Goal: Information Seeking & Learning: Find specific fact

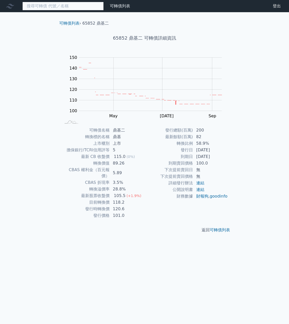
click at [61, 8] on input at bounding box center [62, 6] width 81 height 9
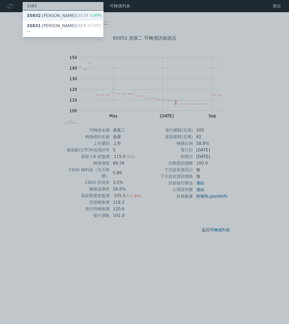
type input "3583"
click at [43, 16] on div "35832 [PERSON_NAME]" at bounding box center [51, 16] width 49 height 6
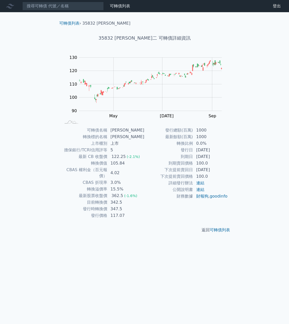
click at [38, 197] on div "可轉債列表 財務數據 可轉債列表 財務數據 登出 登出 可轉債列表 › 35832 辛耘二 35832 辛耘二 可轉債詳細資訊 Zoom Out 100 85…" at bounding box center [144, 162] width 289 height 324
click at [67, 6] on input at bounding box center [62, 6] width 81 height 9
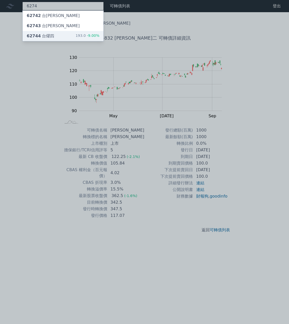
type input "6274"
click at [48, 38] on div "62744 台[PERSON_NAME]" at bounding box center [40, 36] width 27 height 6
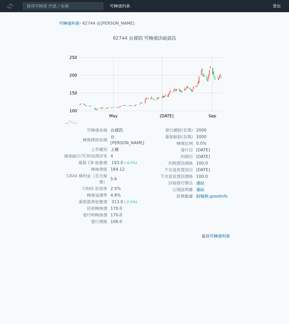
click at [13, 111] on div "可轉債列表 財務數據 可轉債列表 財務數據 登出 登出 可轉債列表 › 62744 台燿四 62744 台燿四 可轉債詳細資訊 Zoom Out 100 60…" at bounding box center [144, 162] width 289 height 324
click at [37, 7] on input at bounding box center [62, 6] width 81 height 9
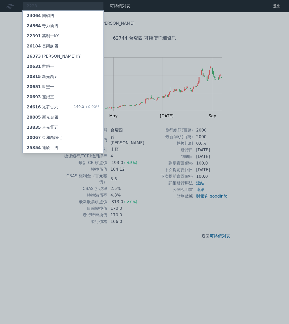
drag, startPoint x: 224, startPoint y: 59, endPoint x: 231, endPoint y: 54, distance: 8.2
click at [224, 59] on div at bounding box center [144, 162] width 289 height 324
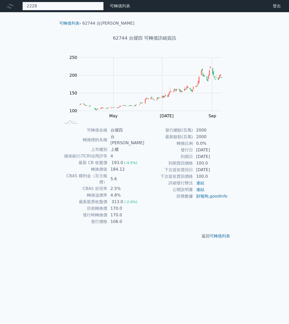
click at [40, 4] on div "2228 24064 國碩四 24564 奇力新四 22391 英利一KY 26184 長榮航四 26373 慧洋三KY 20631 世鎧一 20315 新光…" at bounding box center [62, 6] width 81 height 9
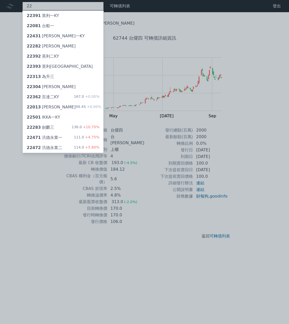
type input "2"
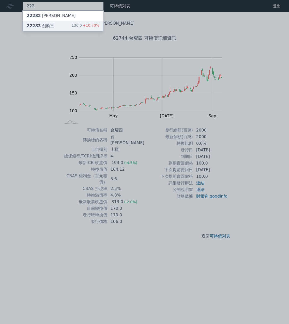
type input "222"
click at [49, 28] on div "22283 [PERSON_NAME]" at bounding box center [40, 26] width 27 height 6
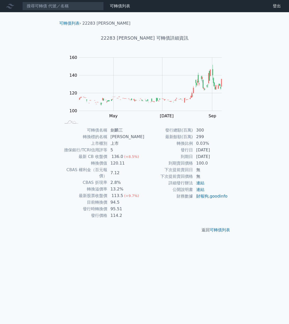
click at [10, 105] on div "可轉債列表 財務數據 可轉債列表 財務數據 登出 登出 可轉債列表 › 22283 劍麟三 22283 劍麟三 可轉債詳細資訊 Zoom Out 100 80…" at bounding box center [144, 162] width 289 height 324
click at [31, 130] on div "可轉債列表 財務數據 可轉債列表 財務數據 登出 登出 可轉債列表 › 22283 劍麟三 22283 劍麟三 可轉債詳細資訊 Zoom Out 100 80…" at bounding box center [144, 162] width 289 height 324
click at [59, 6] on input at bounding box center [62, 6] width 81 height 9
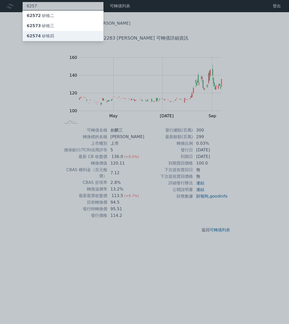
type input "6257"
click at [45, 35] on div "62574 矽格四" at bounding box center [40, 36] width 27 height 6
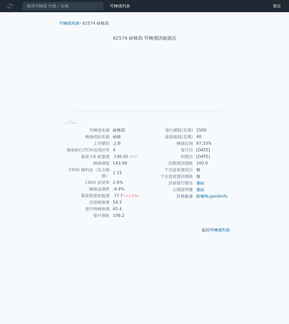
click at [20, 125] on div "可轉債列表 財務數據 可轉債列表 財務數據 登出 登出 可轉債列表 › 62574 矽格四 62574 矽格四 可轉債詳細資訊 Zoom Out L L Ch…" at bounding box center [144, 162] width 289 height 324
